Goal: Information Seeking & Learning: Check status

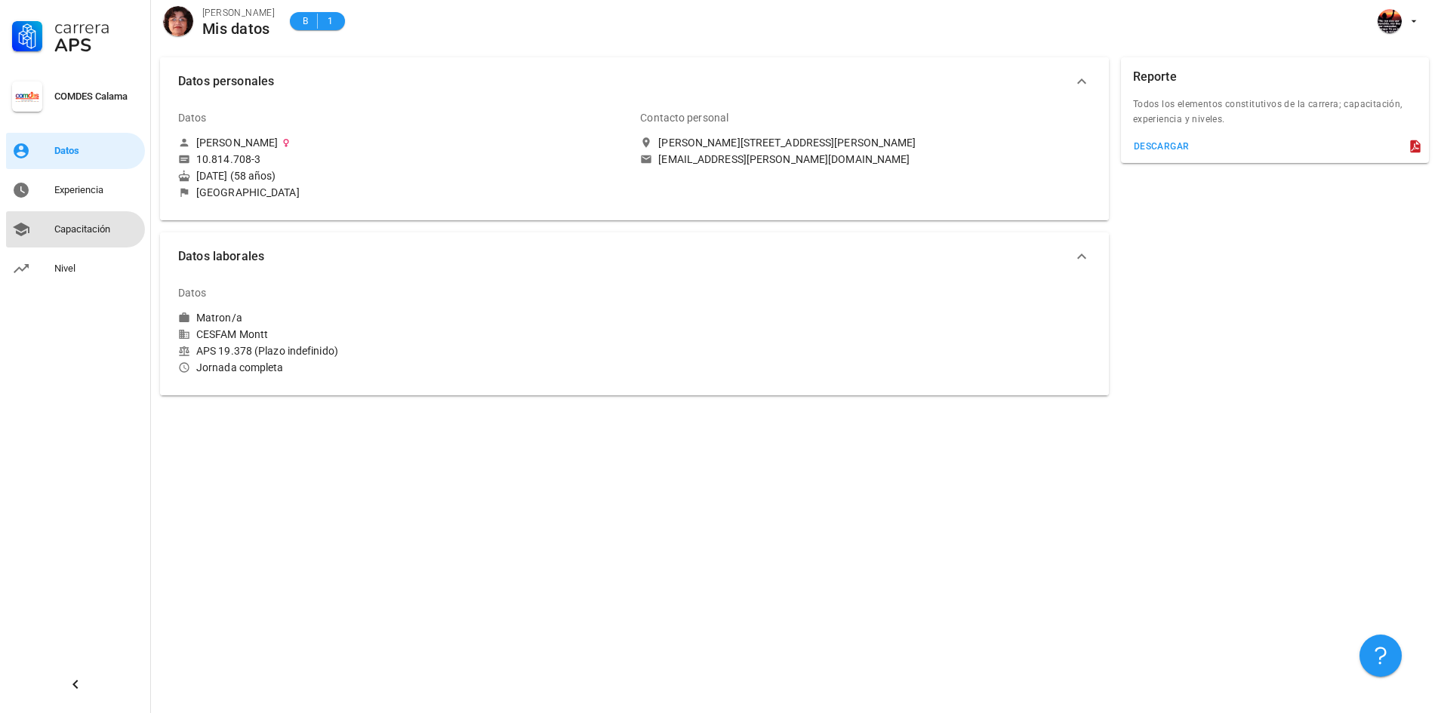
click at [81, 229] on div "Capacitación" at bounding box center [96, 229] width 85 height 12
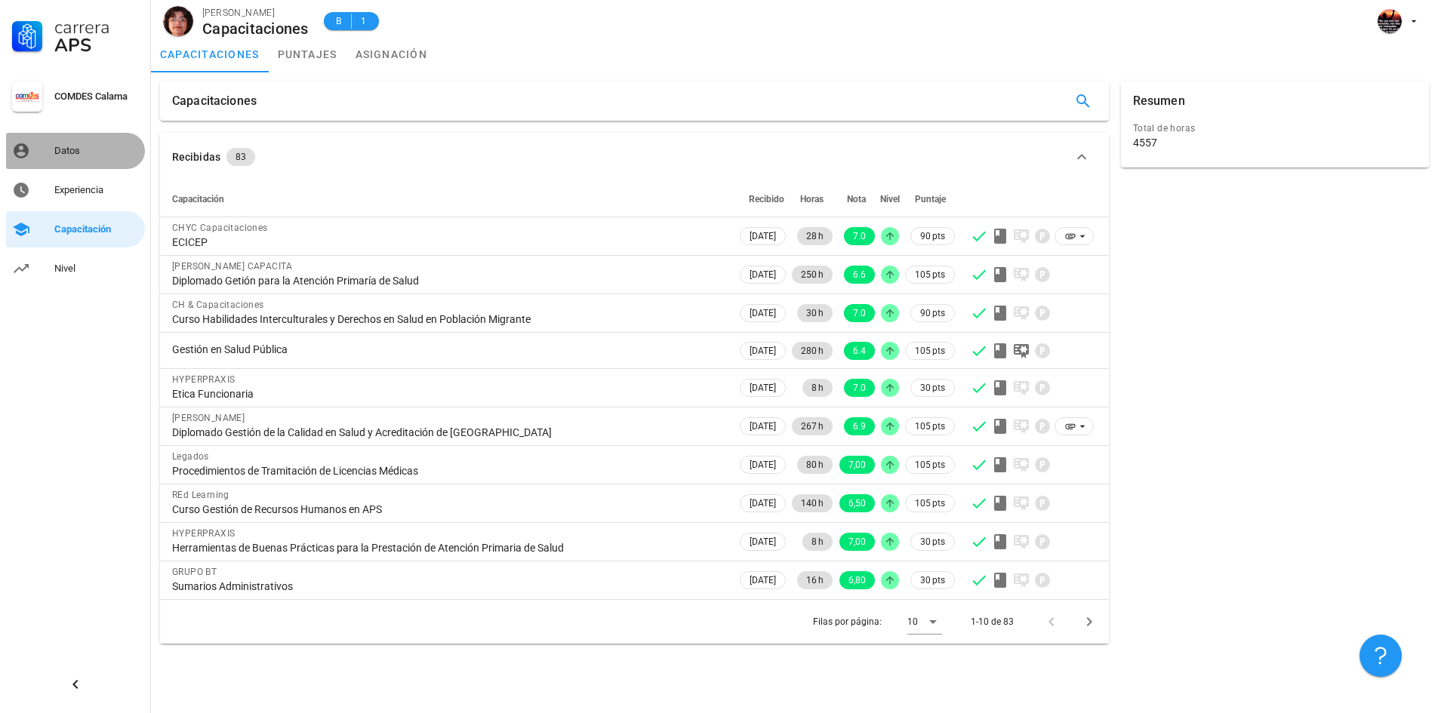
click at [61, 157] on div "Datos" at bounding box center [96, 151] width 85 height 24
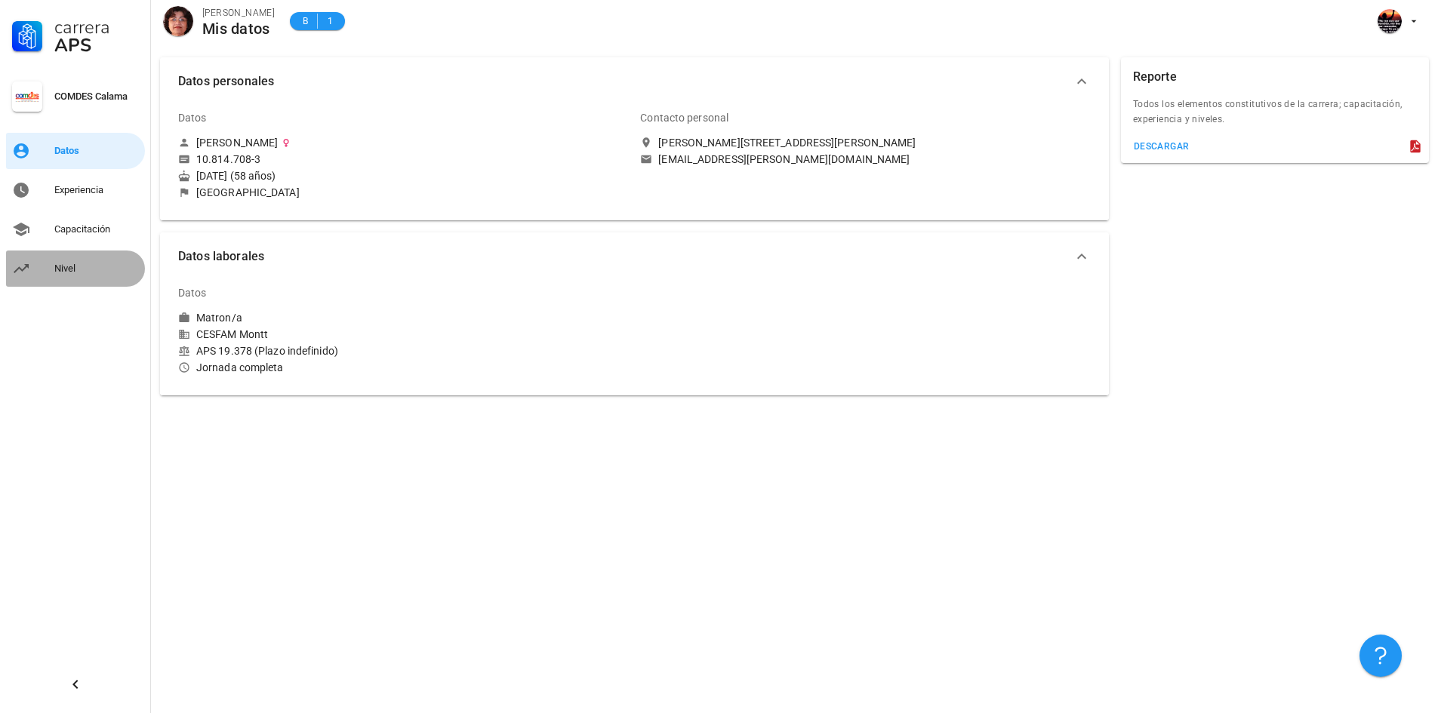
click at [65, 269] on div "Nivel" at bounding box center [96, 269] width 85 height 12
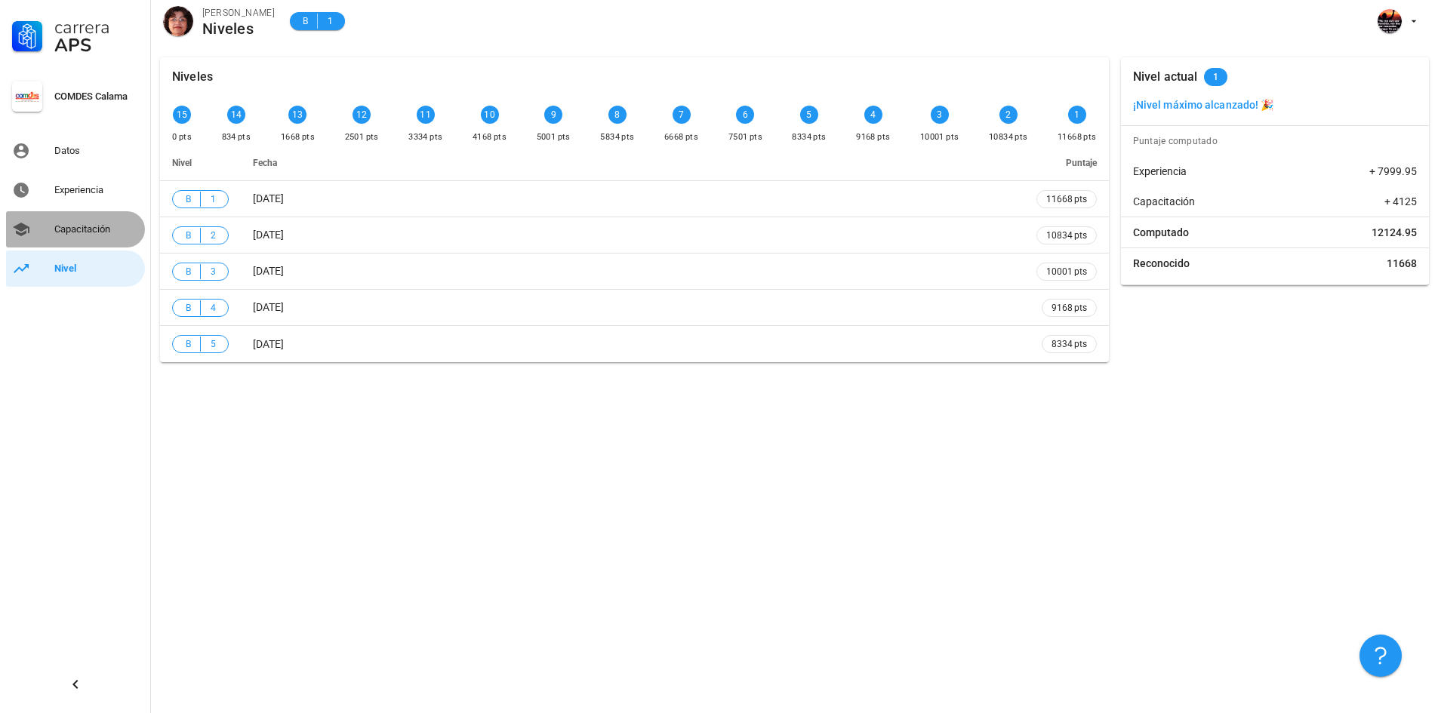
click at [96, 230] on div "Capacitación" at bounding box center [96, 229] width 85 height 12
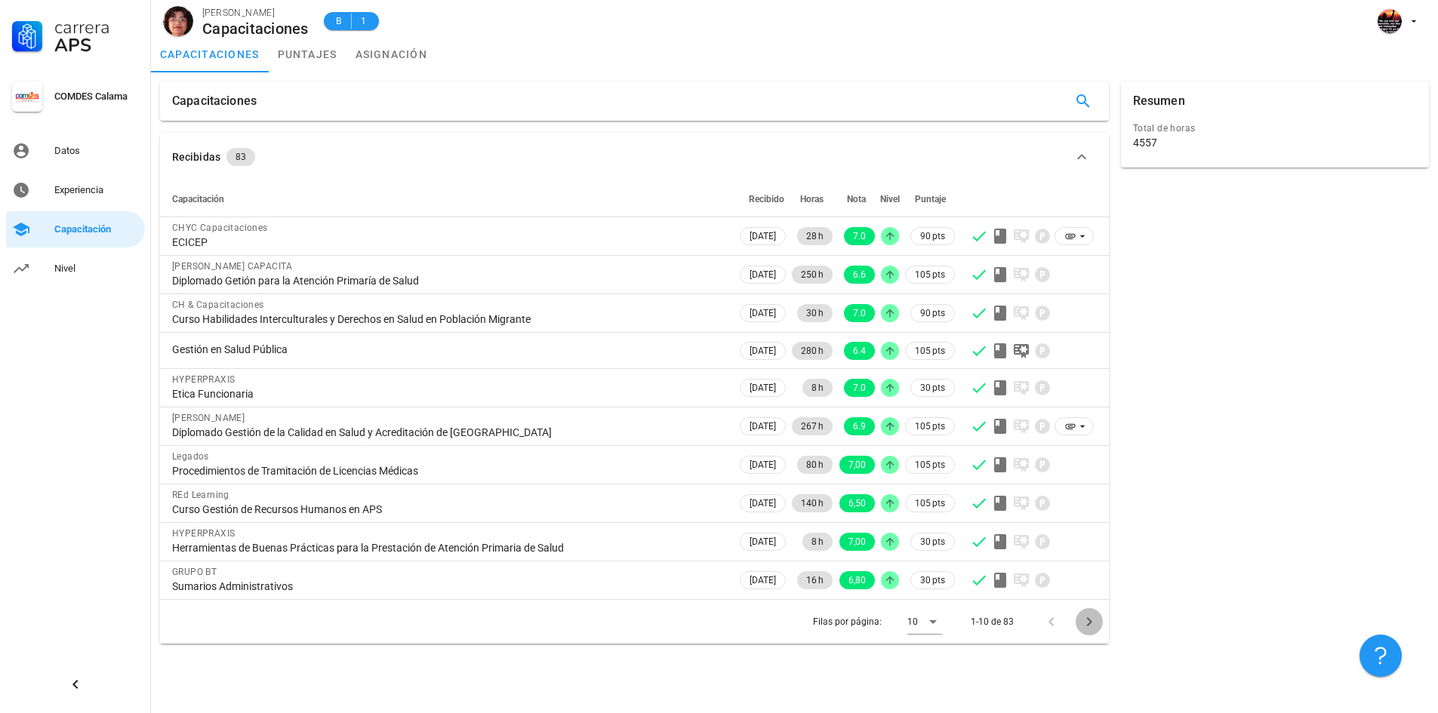
click at [1091, 621] on icon "Página siguiente" at bounding box center [1089, 622] width 18 height 18
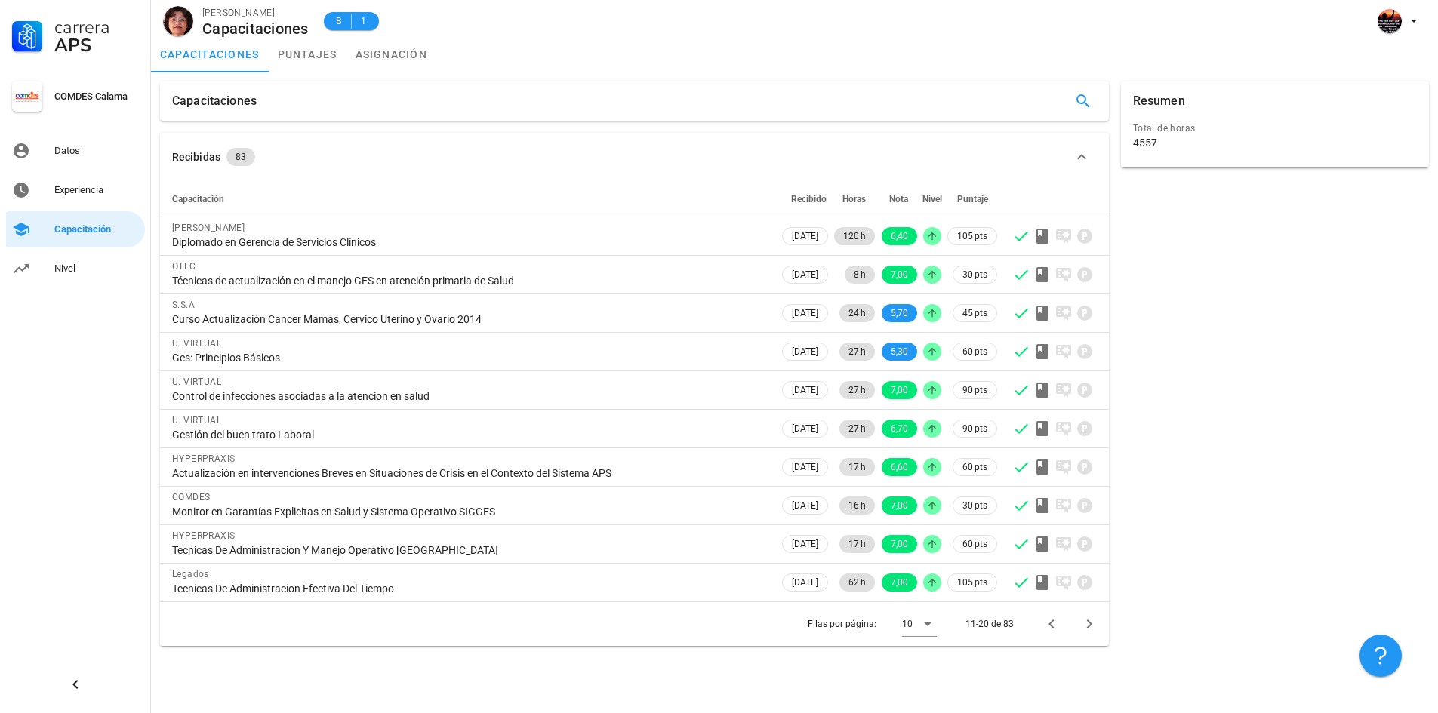
click at [973, 198] on span "Puntaje" at bounding box center [972, 199] width 31 height 11
click at [96, 231] on div "Capacitación" at bounding box center [96, 229] width 85 height 12
click at [1082, 155] on icon "button" at bounding box center [1081, 156] width 9 height 5
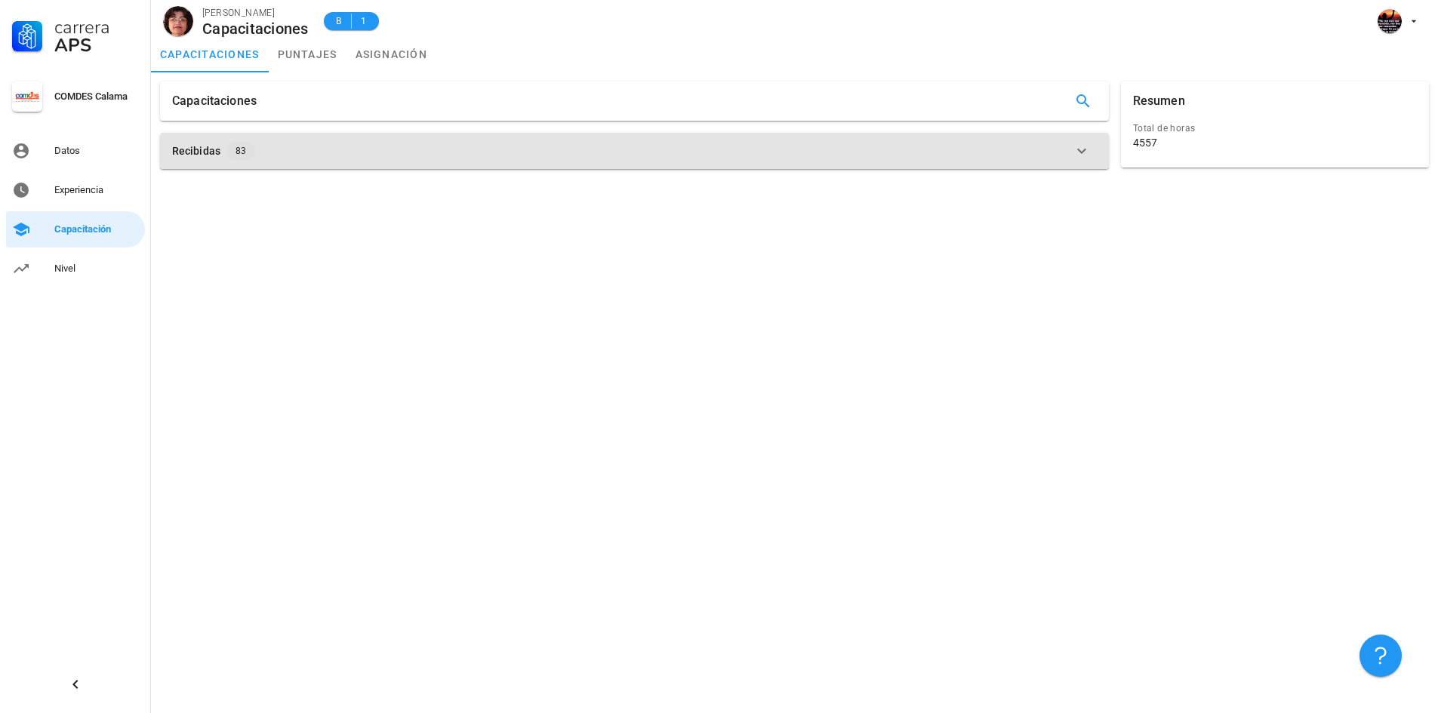
click at [1082, 155] on icon "button" at bounding box center [1081, 151] width 18 height 18
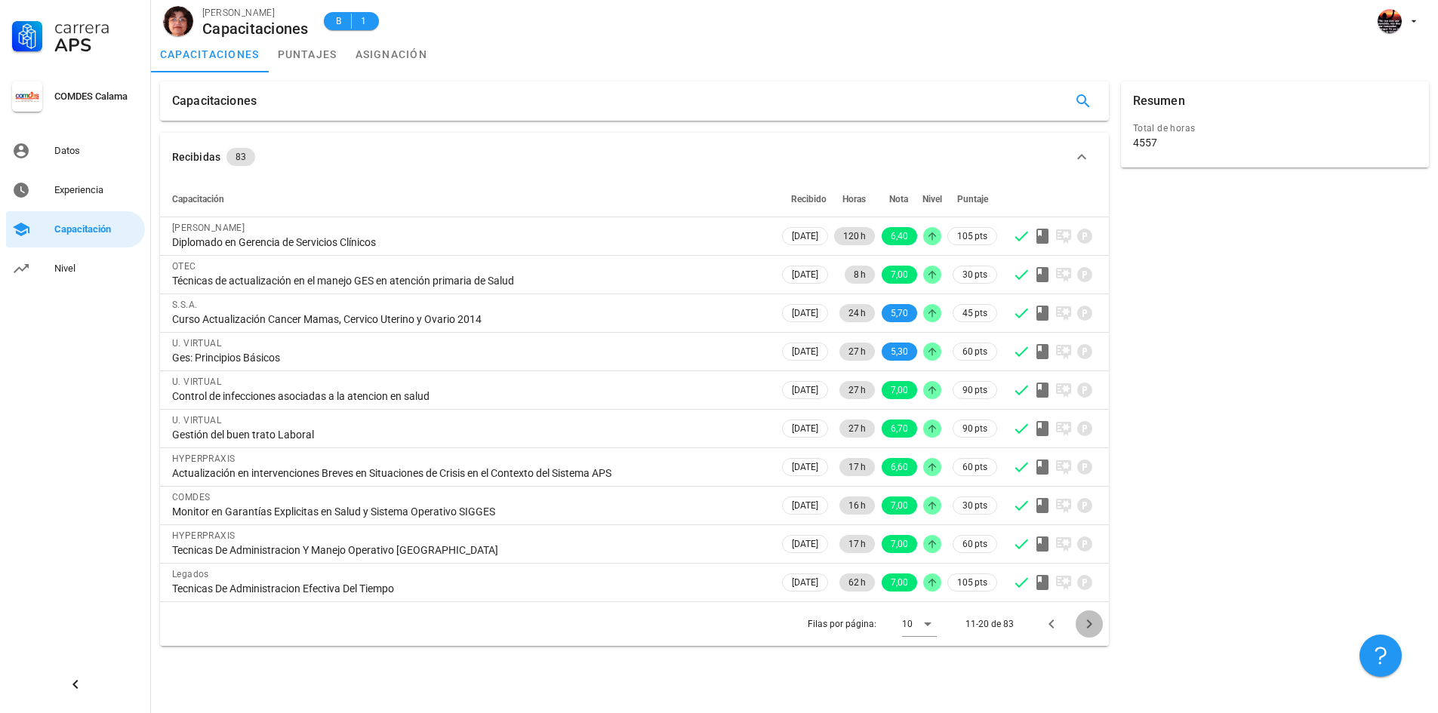
click at [1090, 622] on icon "Página siguiente" at bounding box center [1089, 624] width 18 height 18
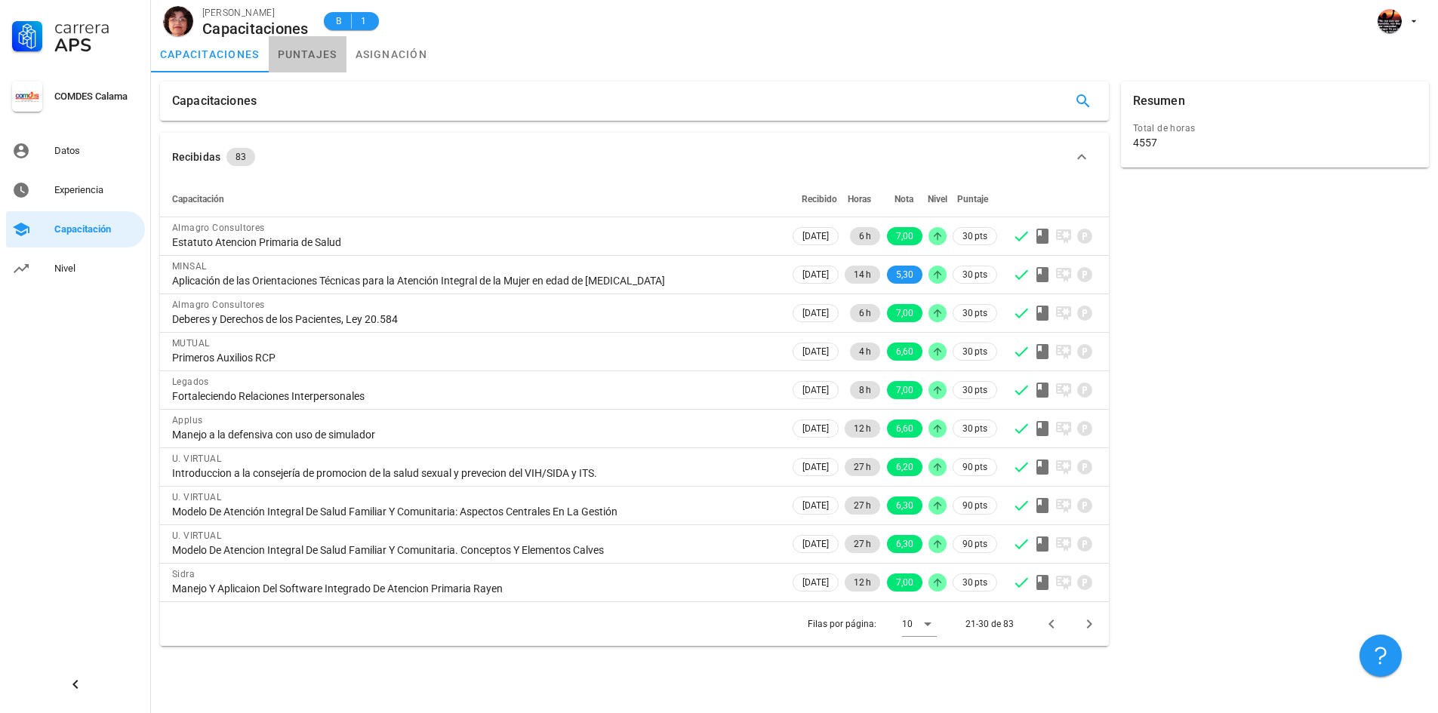
click at [306, 44] on link "puntajes" at bounding box center [308, 54] width 78 height 36
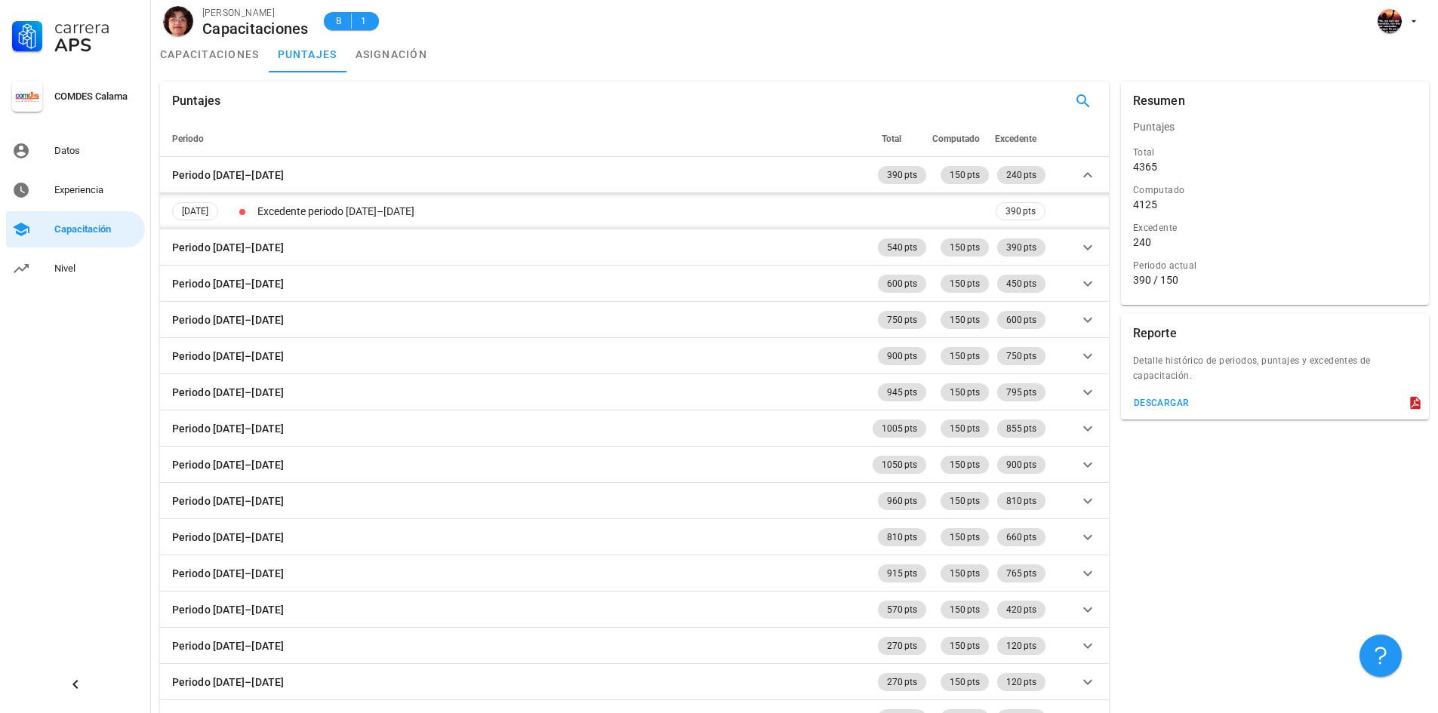
click at [1414, 402] on icon at bounding box center [1415, 402] width 15 height 15
click at [1147, 402] on div "descargar" at bounding box center [1161, 403] width 57 height 11
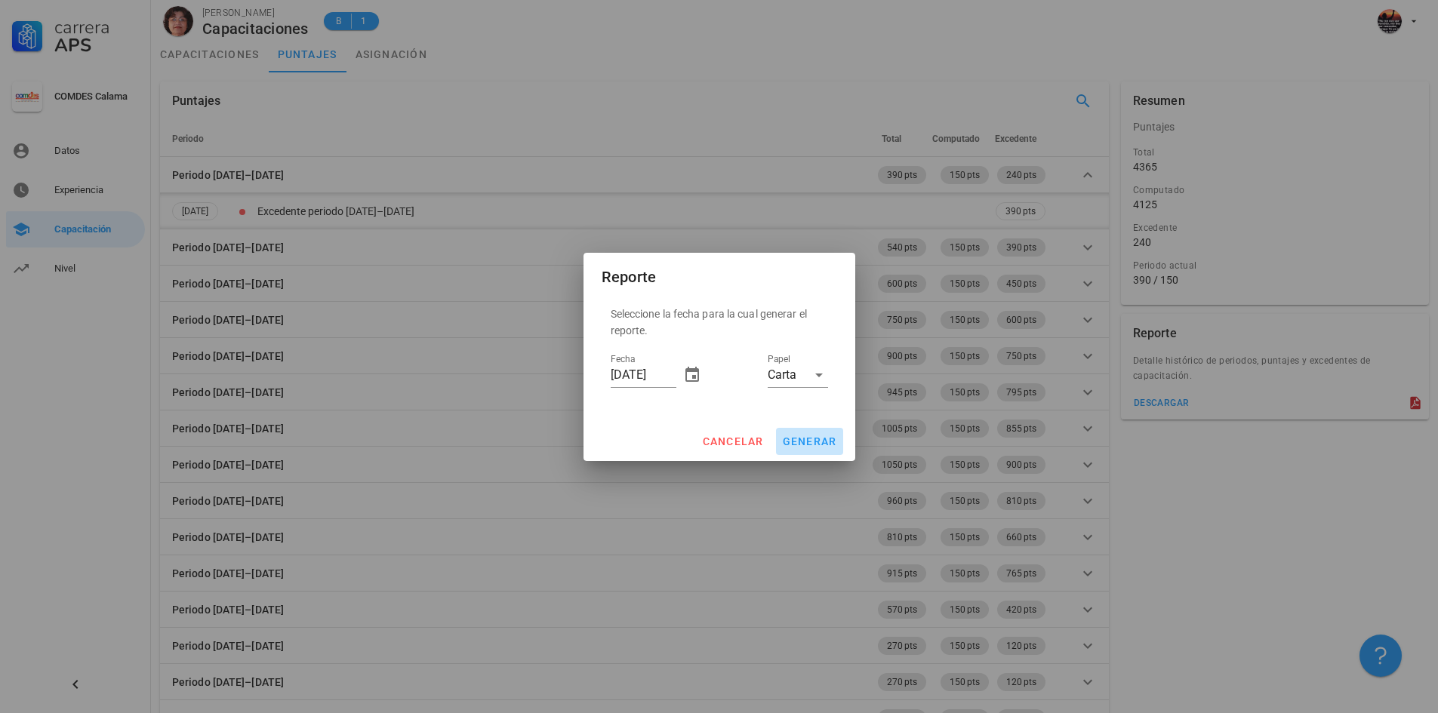
click at [805, 436] on span "generar" at bounding box center [809, 441] width 55 height 12
